Goal: Transaction & Acquisition: Purchase product/service

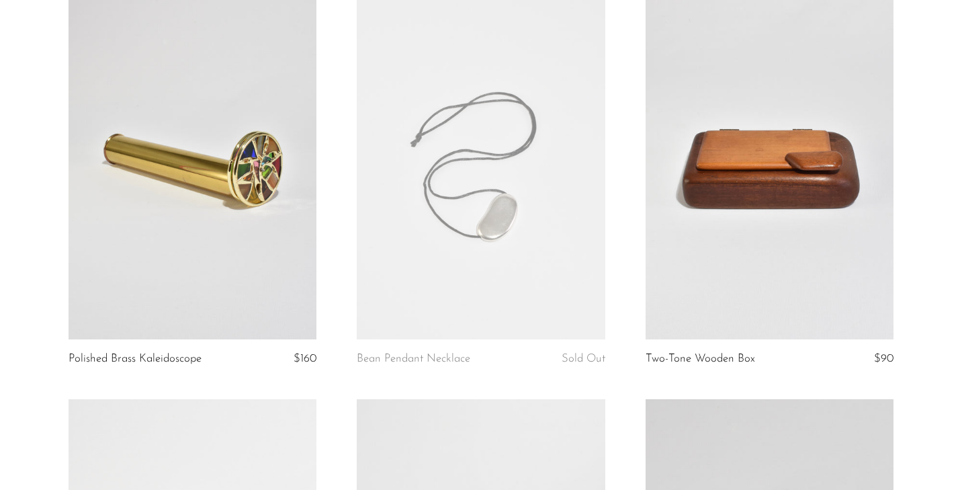
scroll to position [136, 0]
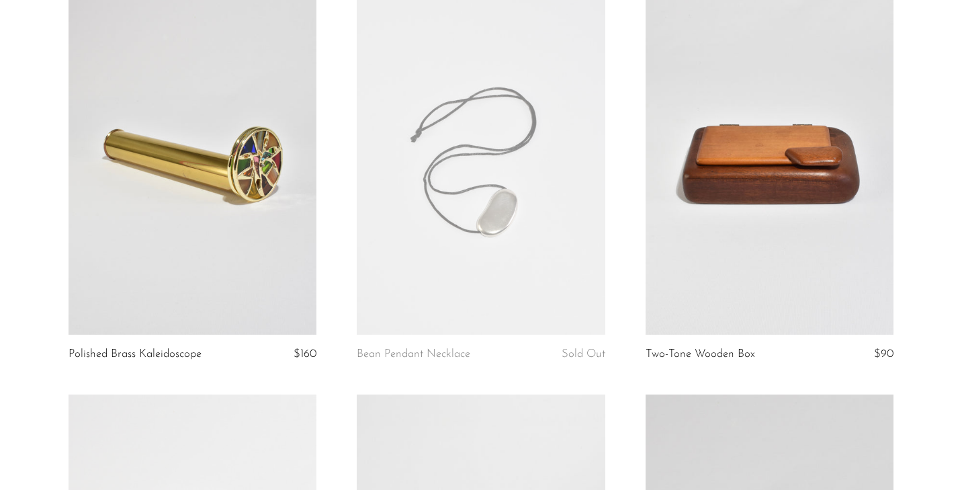
click at [749, 228] on link at bounding box center [770, 160] width 249 height 347
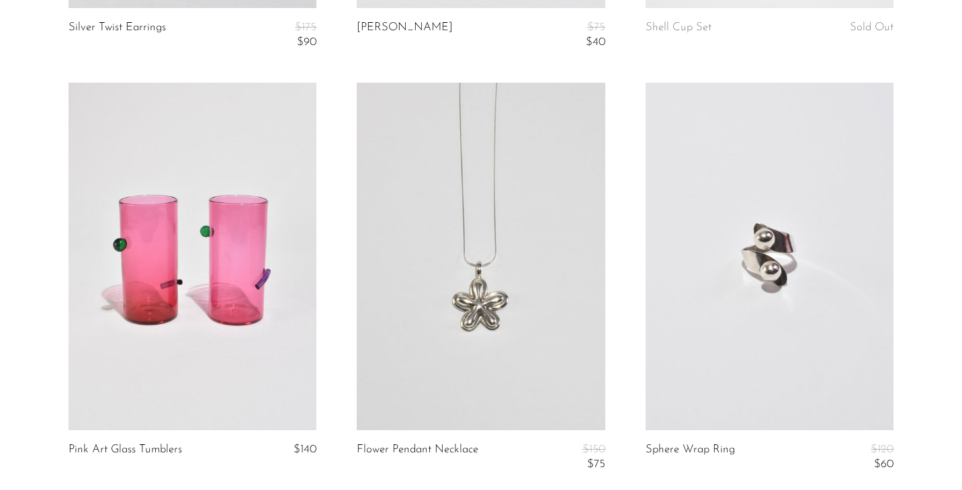
scroll to position [3933, 0]
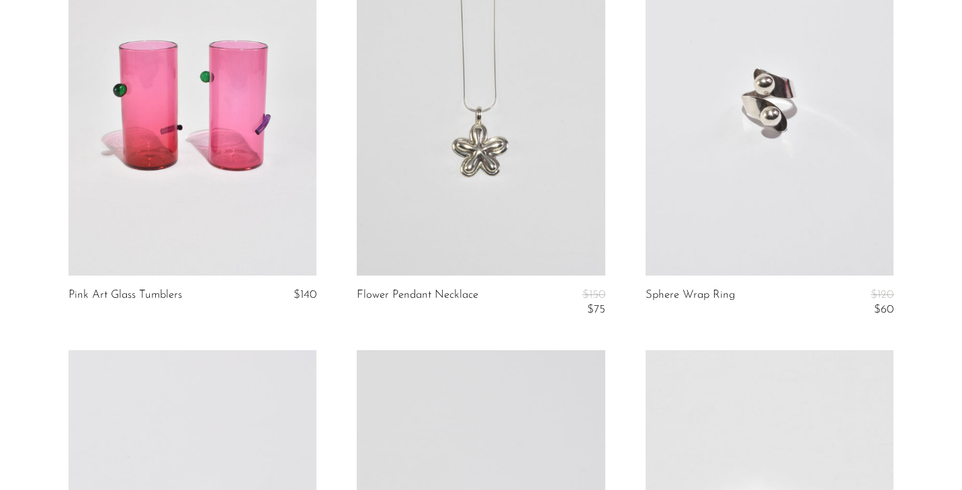
click at [788, 218] on link at bounding box center [770, 101] width 249 height 347
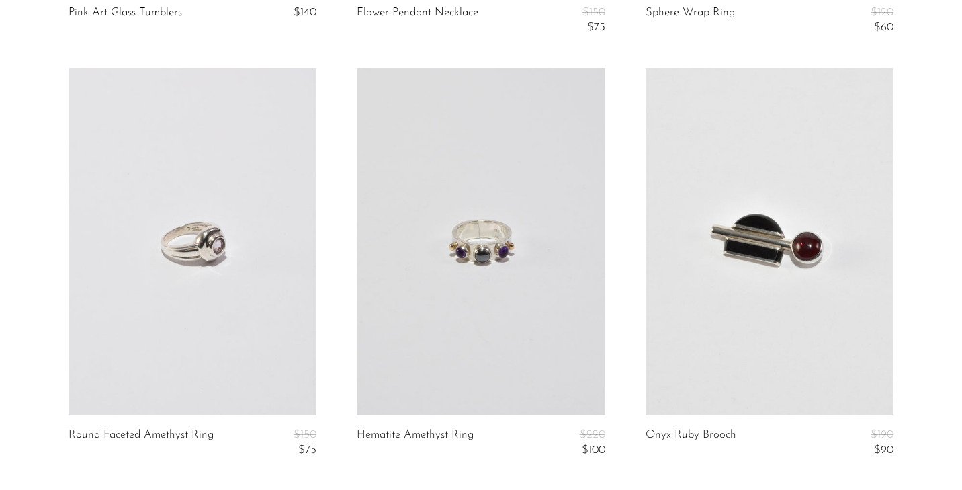
scroll to position [4300, 0]
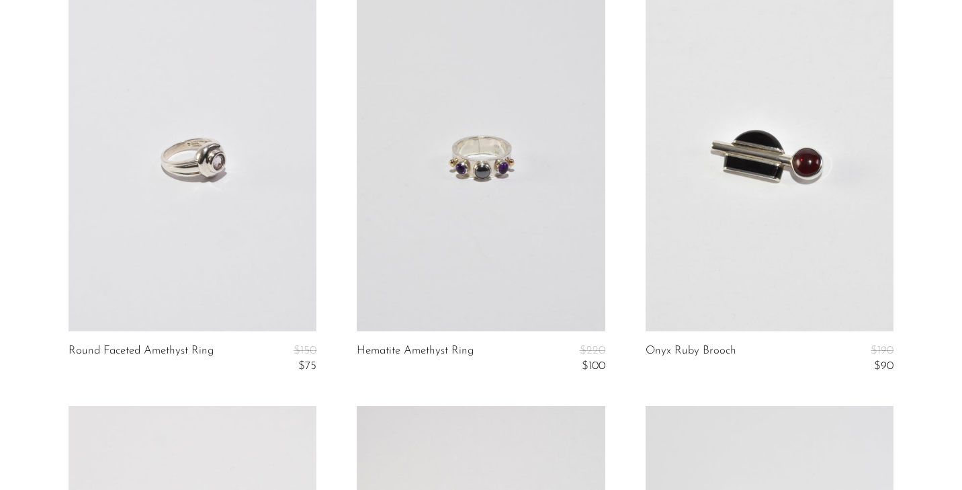
click at [445, 250] on link at bounding box center [481, 157] width 249 height 347
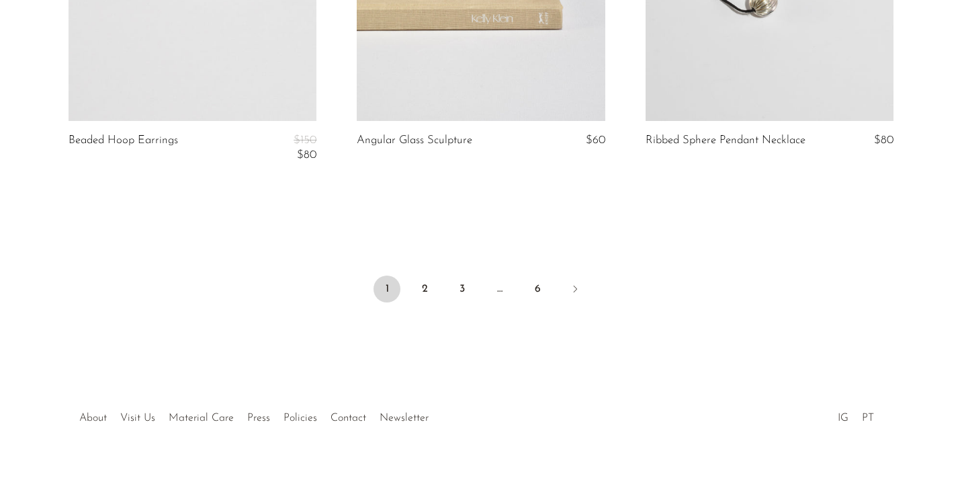
scroll to position [4951, 0]
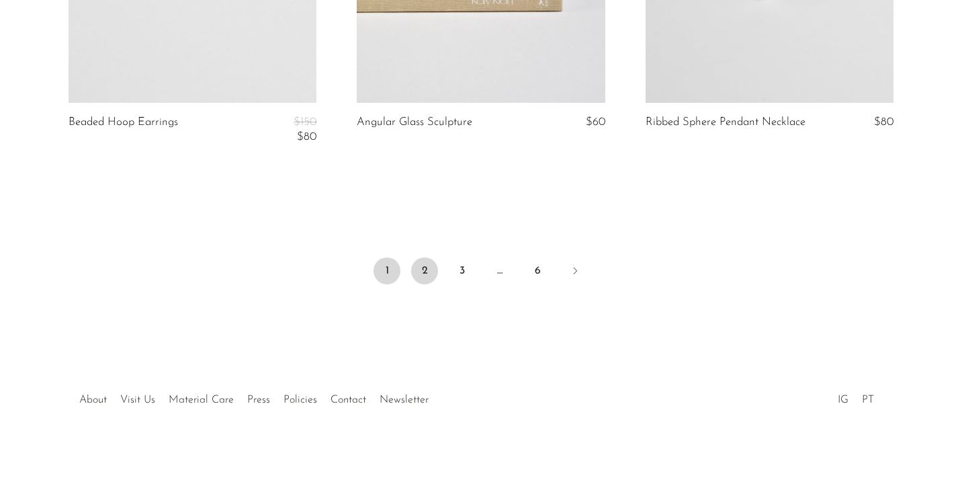
click at [424, 278] on link "2" at bounding box center [424, 270] width 27 height 27
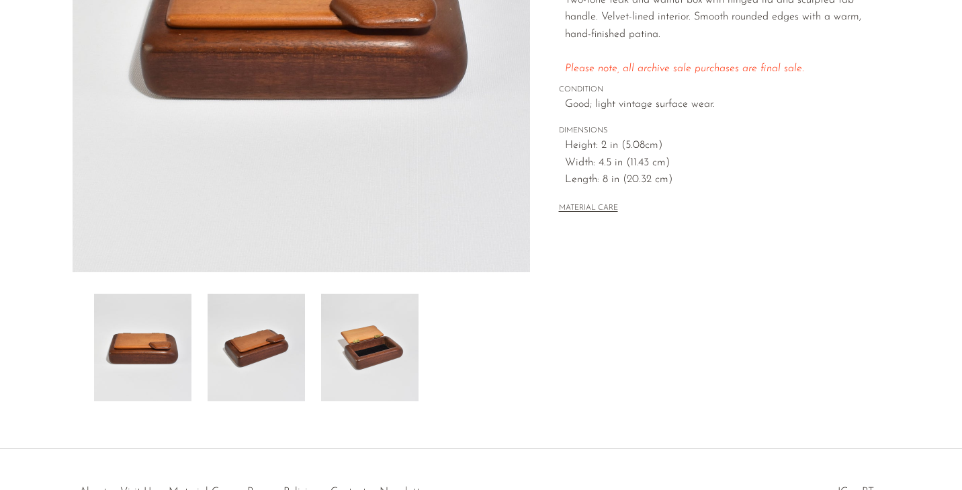
scroll to position [385, 0]
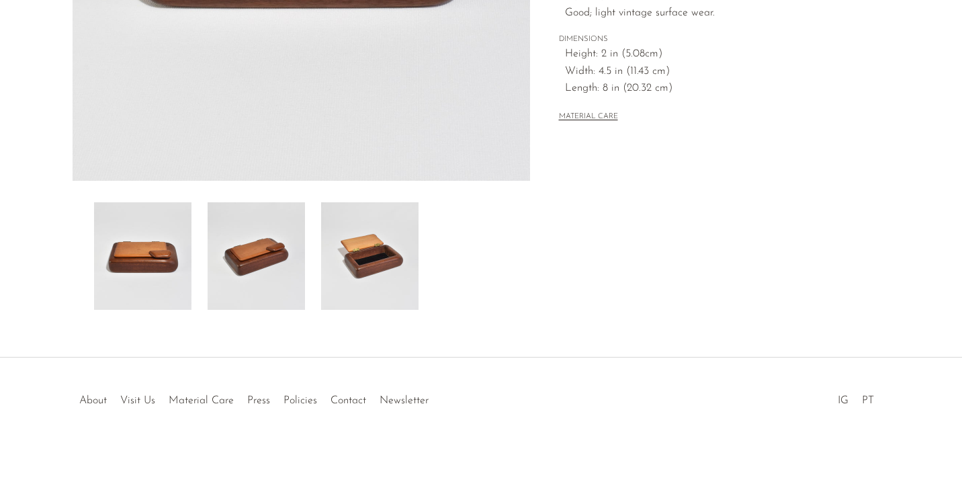
click at [367, 271] on img at bounding box center [369, 256] width 97 height 108
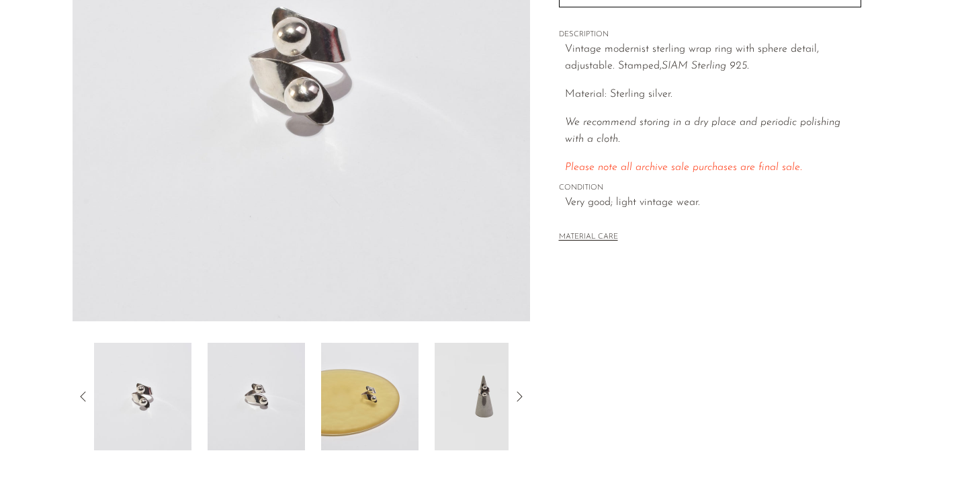
scroll to position [385, 0]
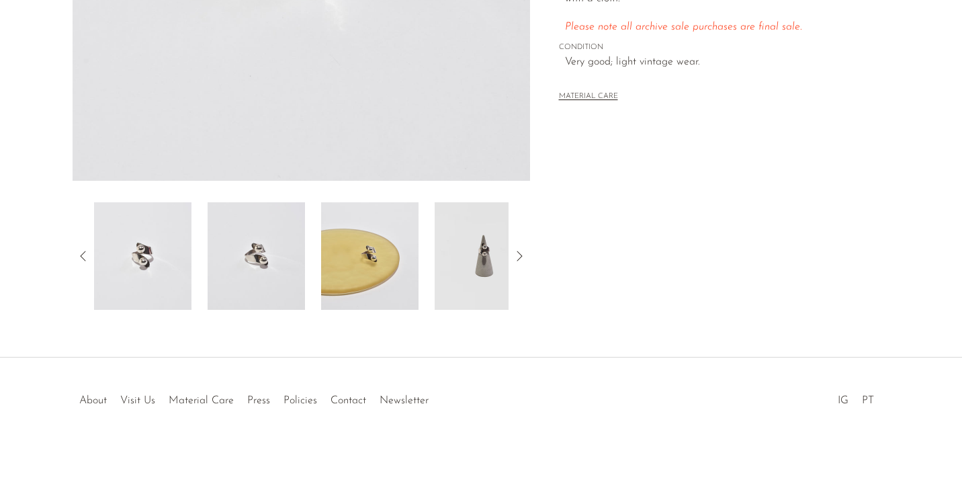
click at [472, 261] on img at bounding box center [483, 256] width 97 height 108
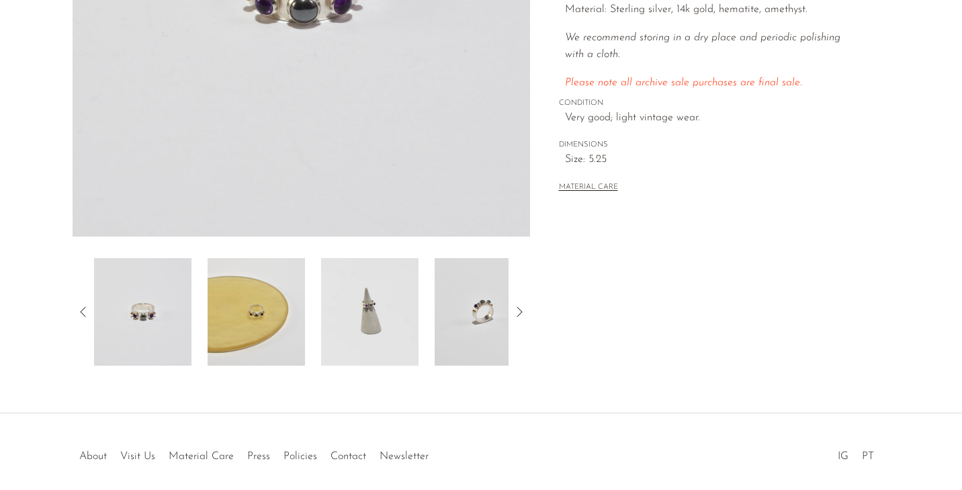
scroll to position [385, 0]
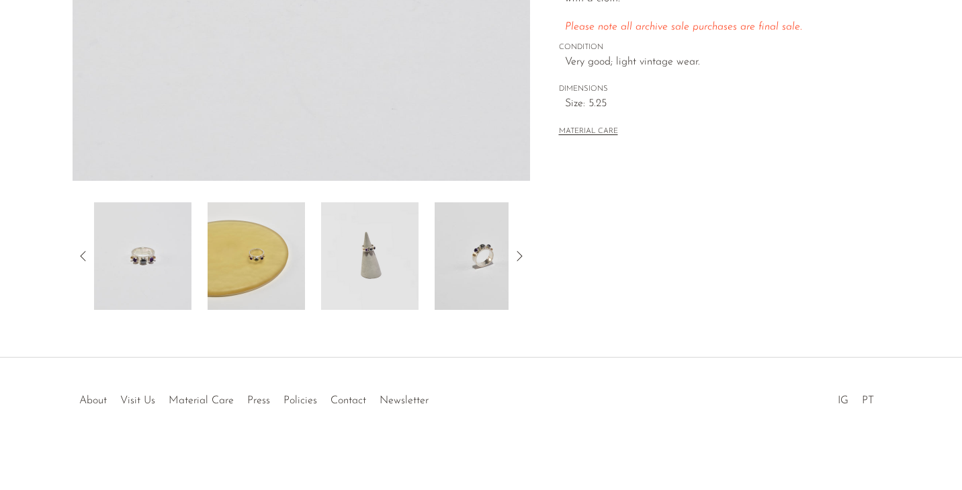
click at [499, 268] on img at bounding box center [483, 256] width 97 height 108
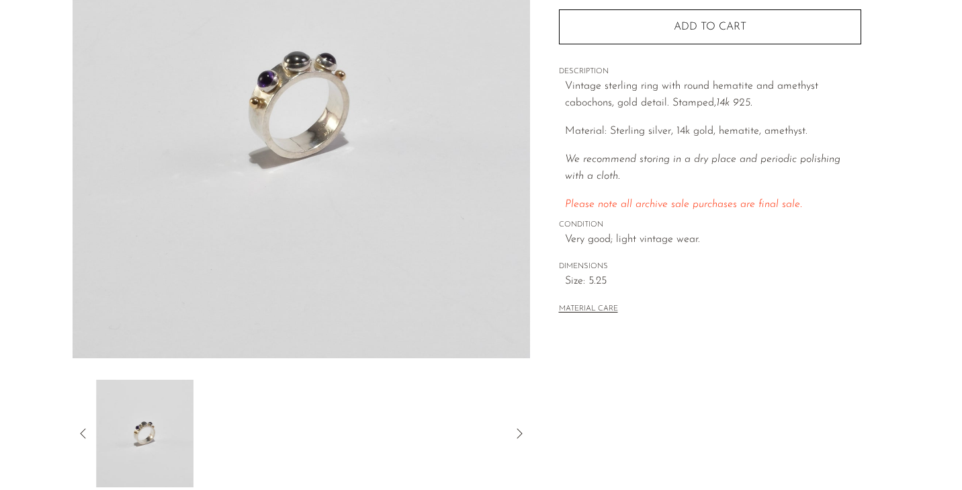
scroll to position [74, 0]
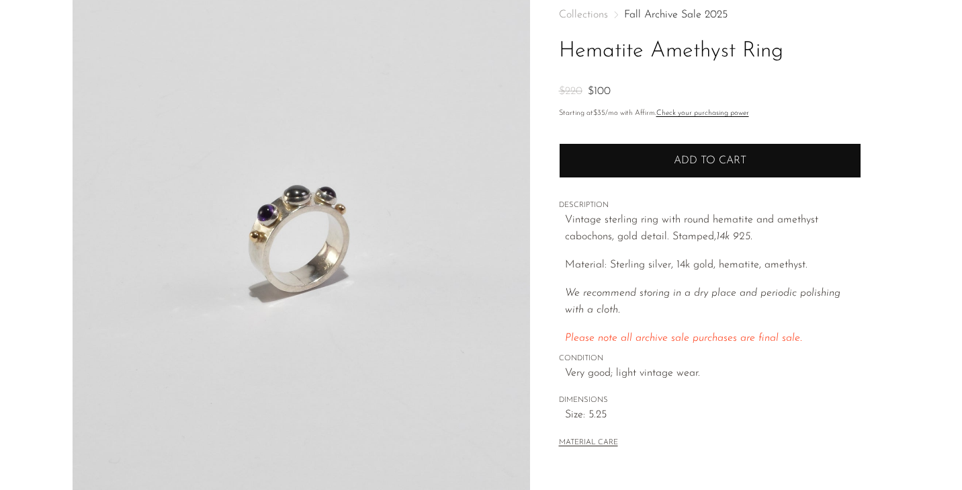
click at [675, 147] on button "Add to cart" at bounding box center [710, 160] width 302 height 35
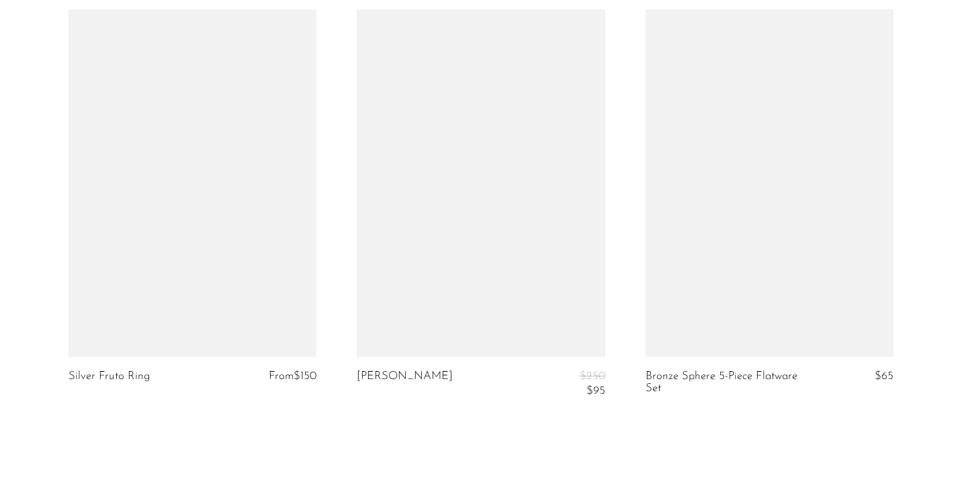
scroll to position [4997, 0]
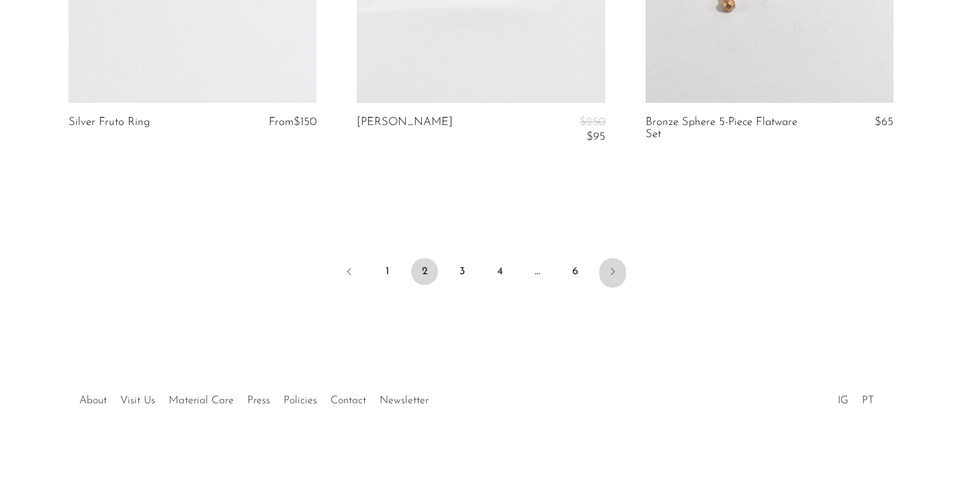
click at [620, 268] on link "Next" at bounding box center [613, 273] width 27 height 30
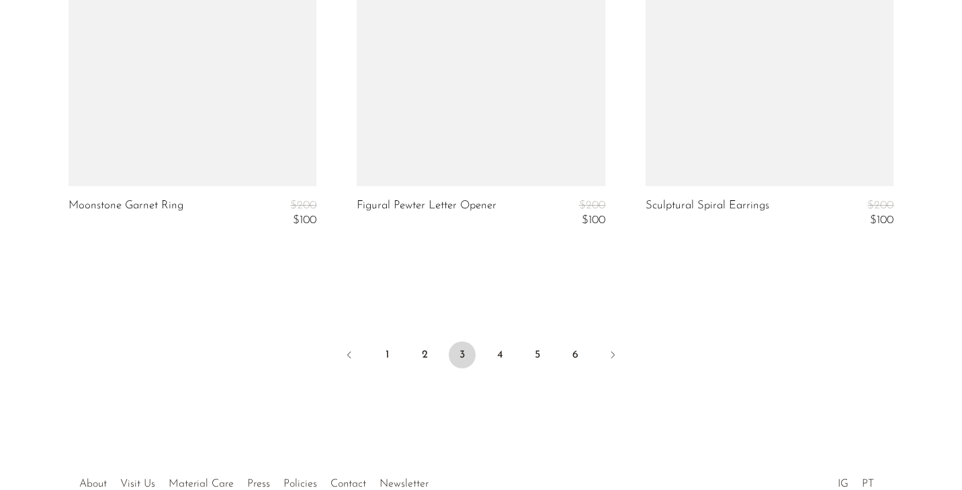
scroll to position [4844, 0]
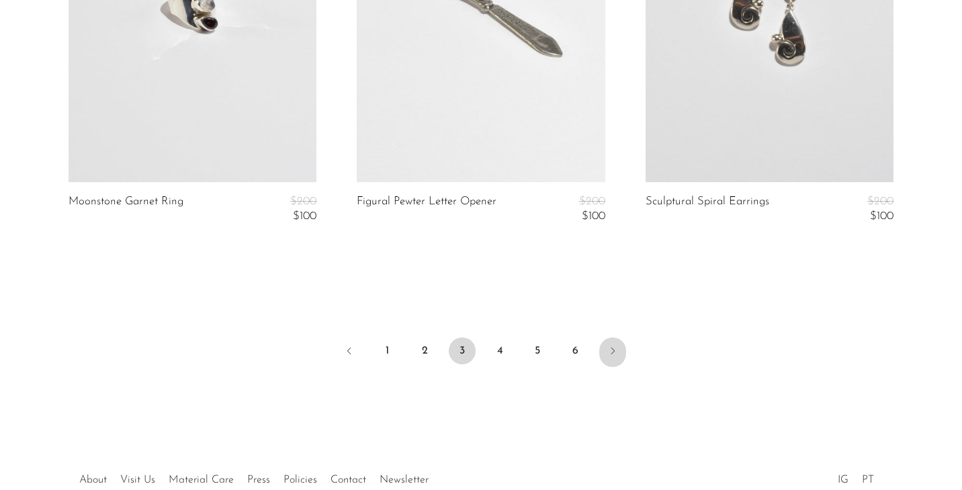
click at [616, 352] on icon "Next" at bounding box center [613, 350] width 11 height 11
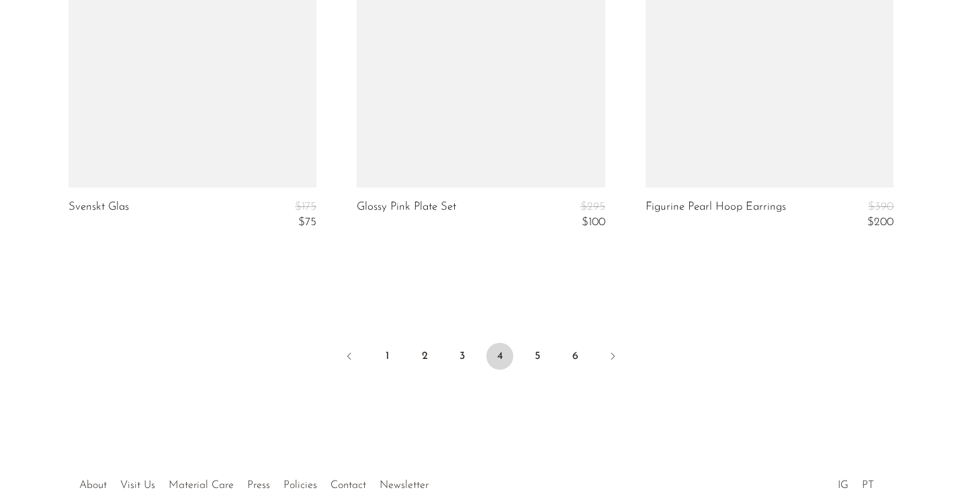
scroll to position [5014, 0]
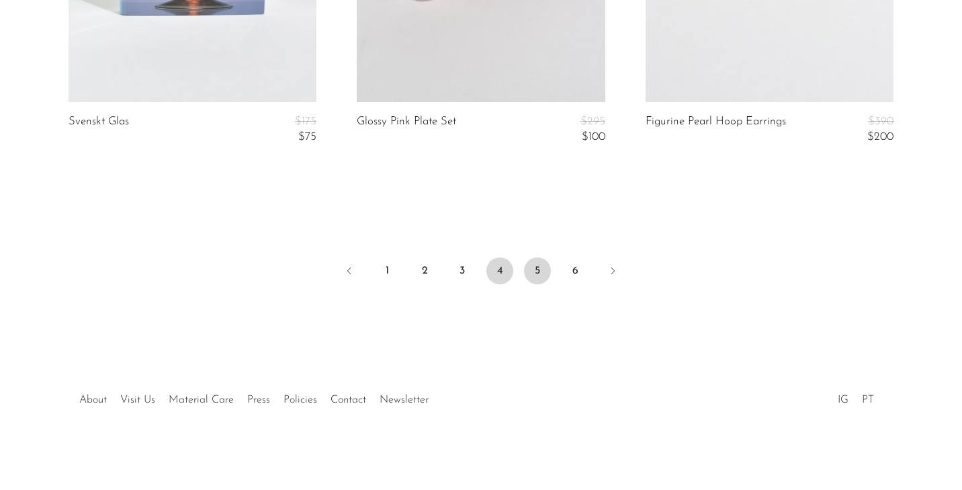
click at [544, 271] on link "5" at bounding box center [537, 270] width 27 height 27
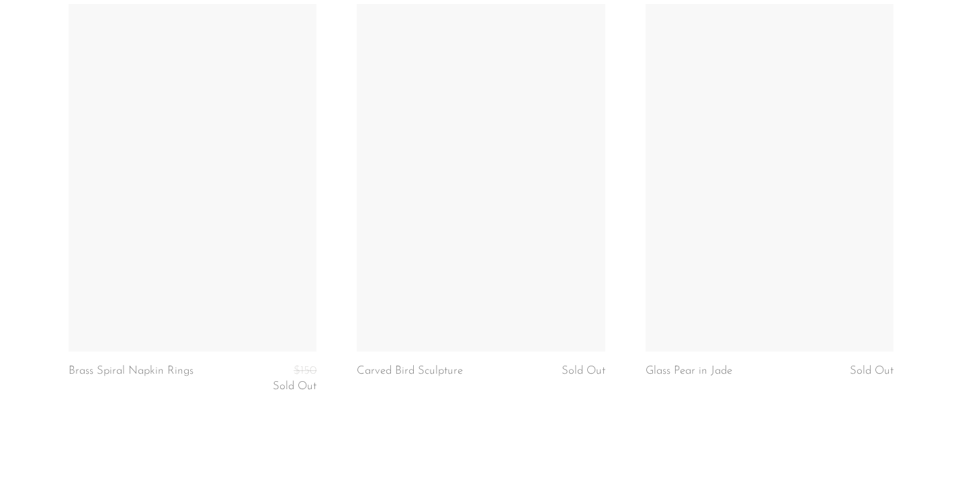
scroll to position [4871, 0]
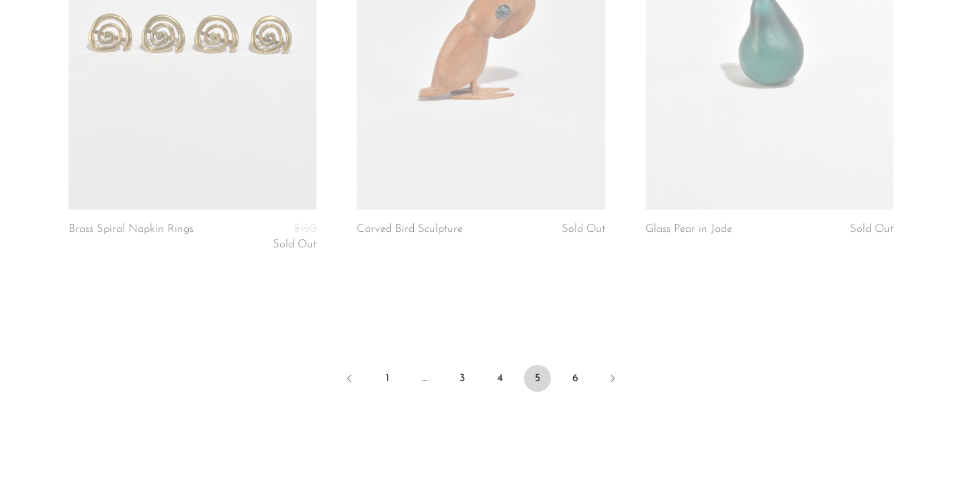
click at [573, 365] on link "6" at bounding box center [575, 378] width 27 height 27
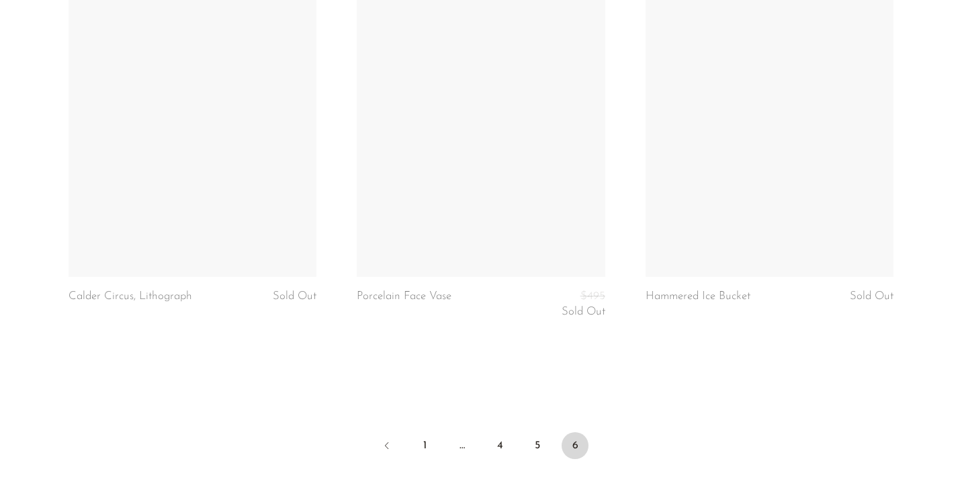
scroll to position [4369, 0]
